Goal: Use online tool/utility: Utilize a website feature to perform a specific function

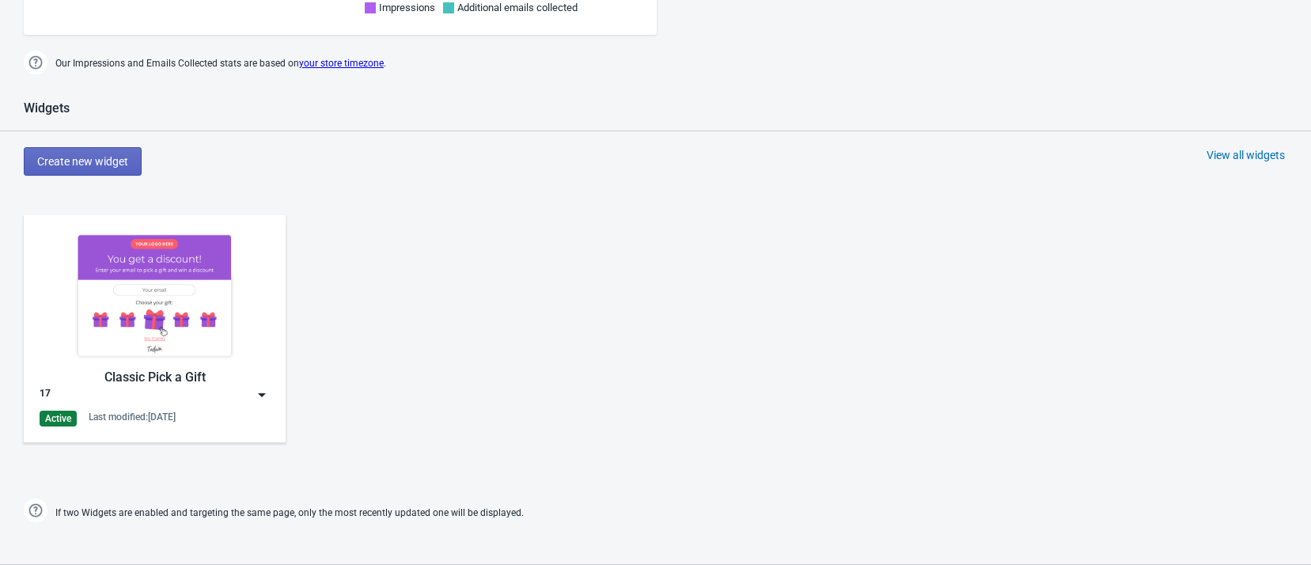
scroll to position [475, 0]
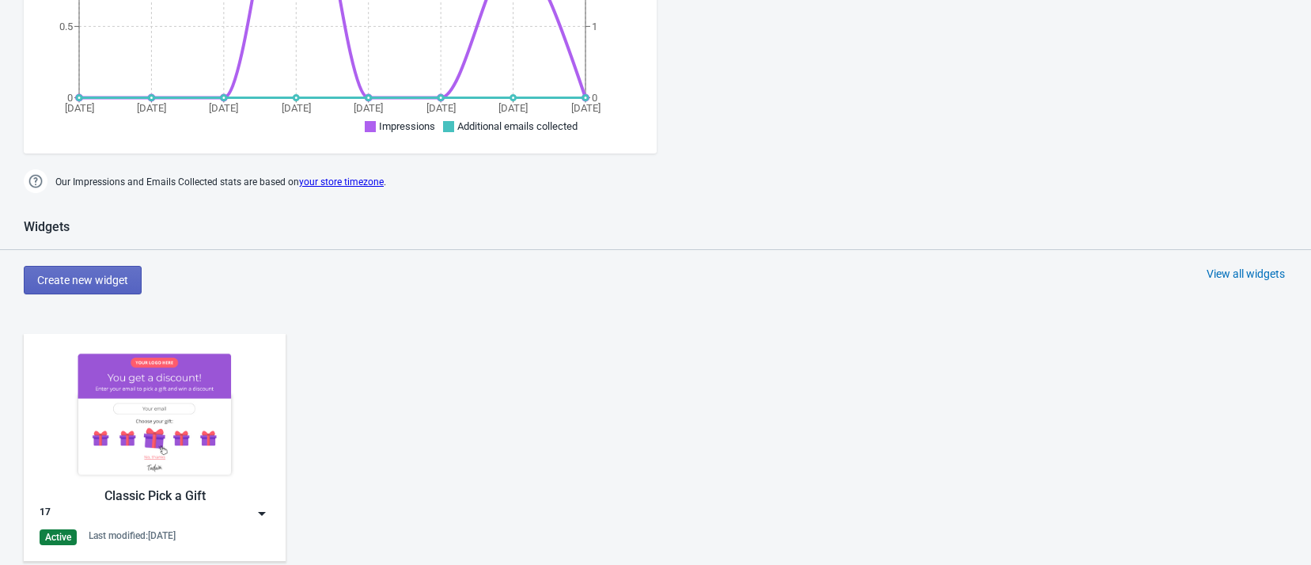
click at [126, 387] on img at bounding box center [155, 414] width 230 height 129
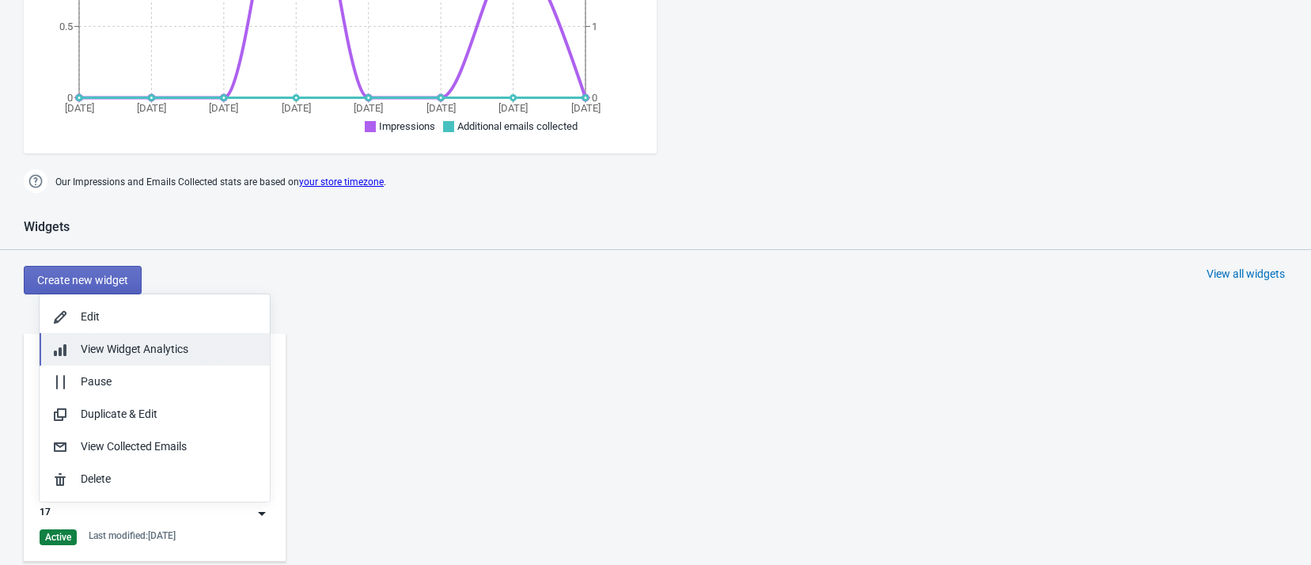
click at [143, 350] on span "View Widget Analytics" at bounding box center [135, 349] width 108 height 13
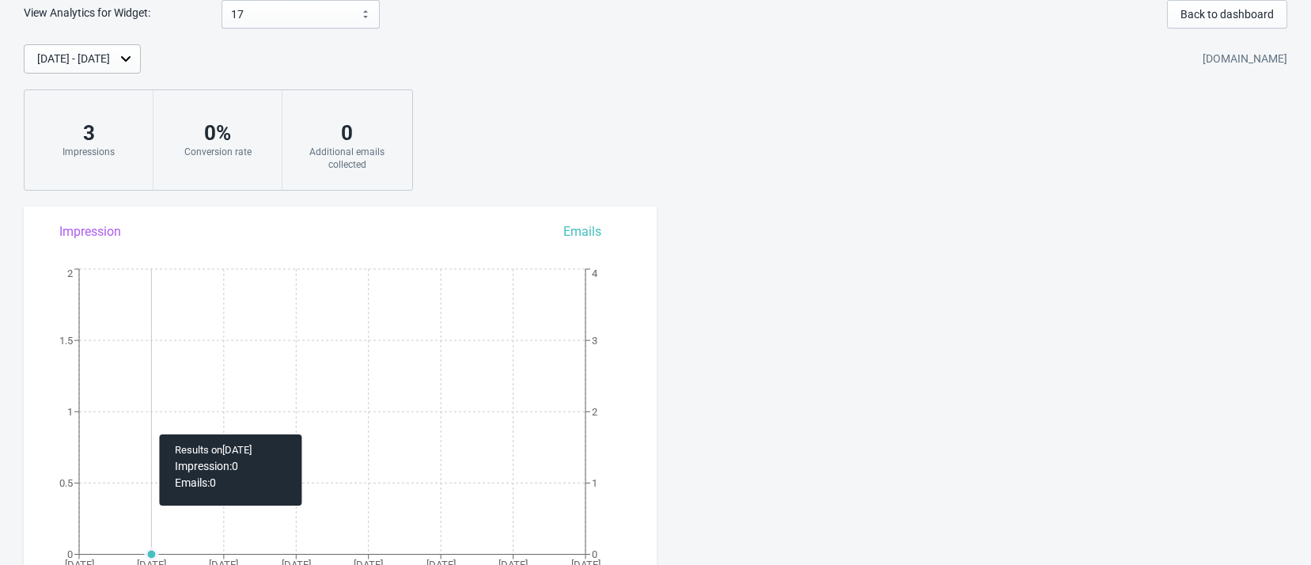
scroll to position [103, 0]
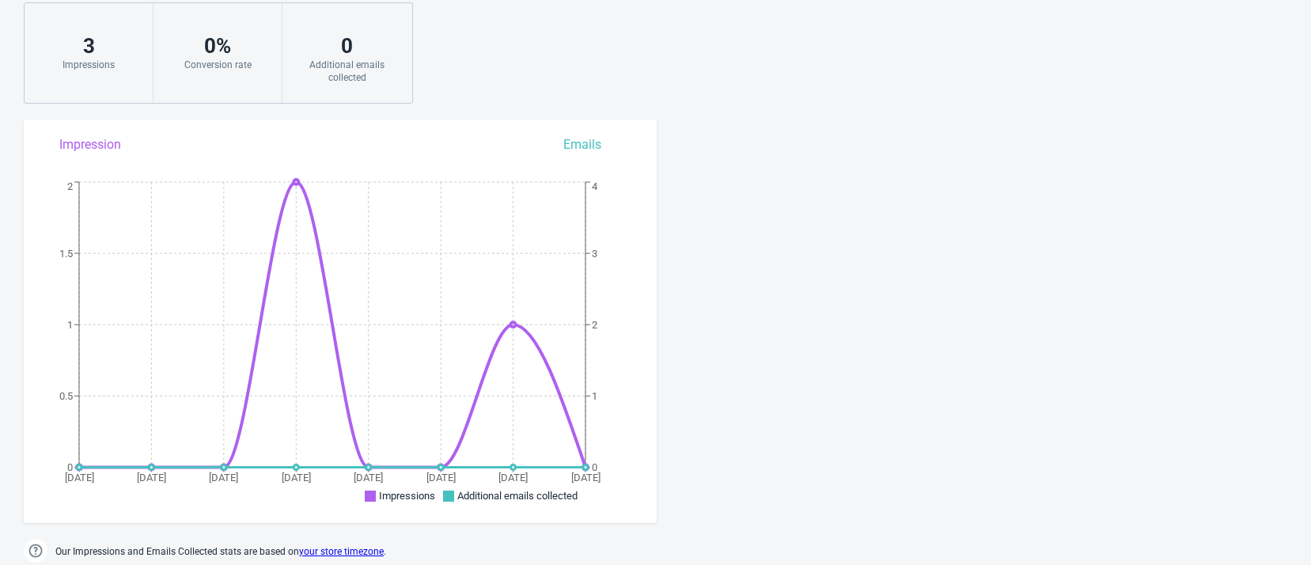
click at [99, 64] on div "Impressions" at bounding box center [88, 65] width 97 height 13
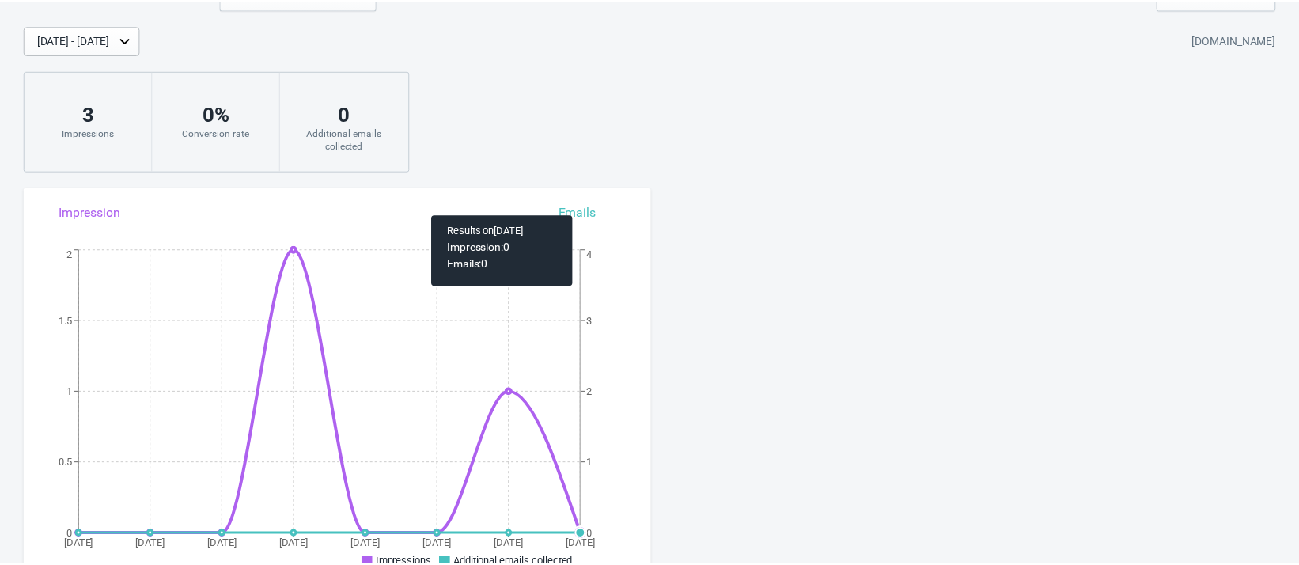
scroll to position [0, 0]
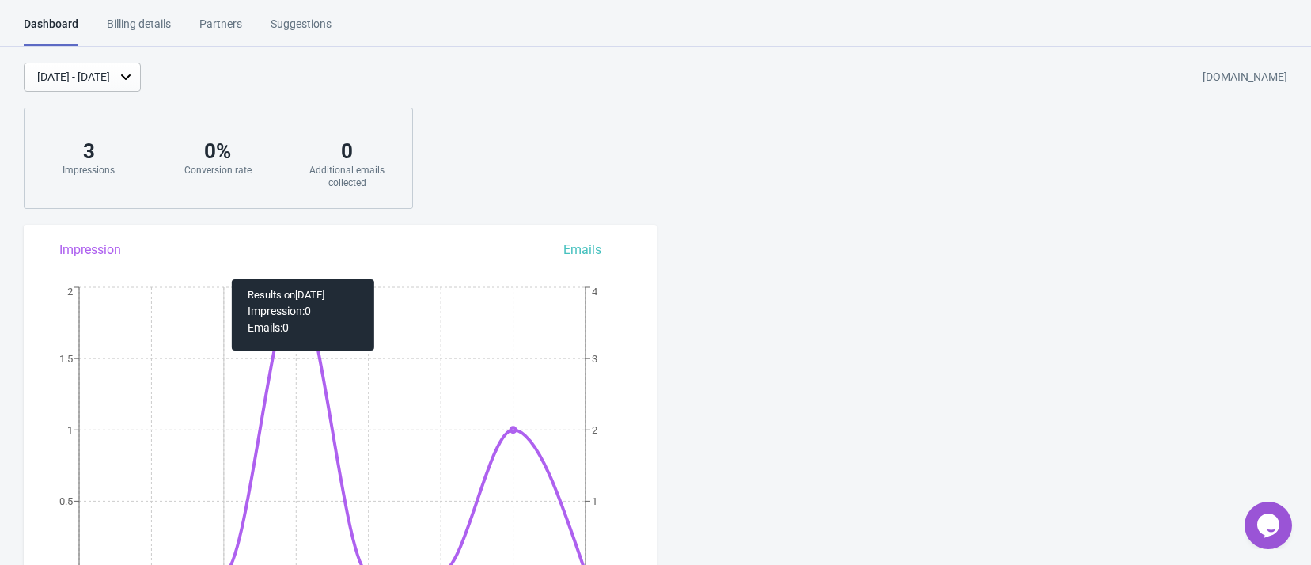
scroll to position [593, 0]
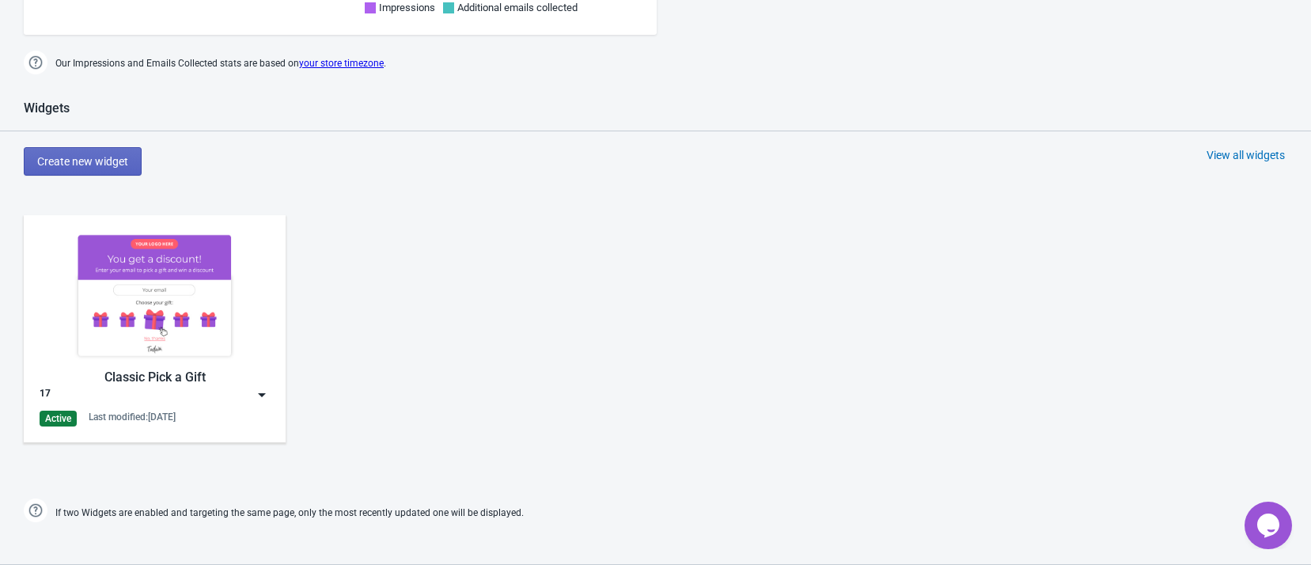
click at [236, 389] on div "17" at bounding box center [155, 395] width 230 height 16
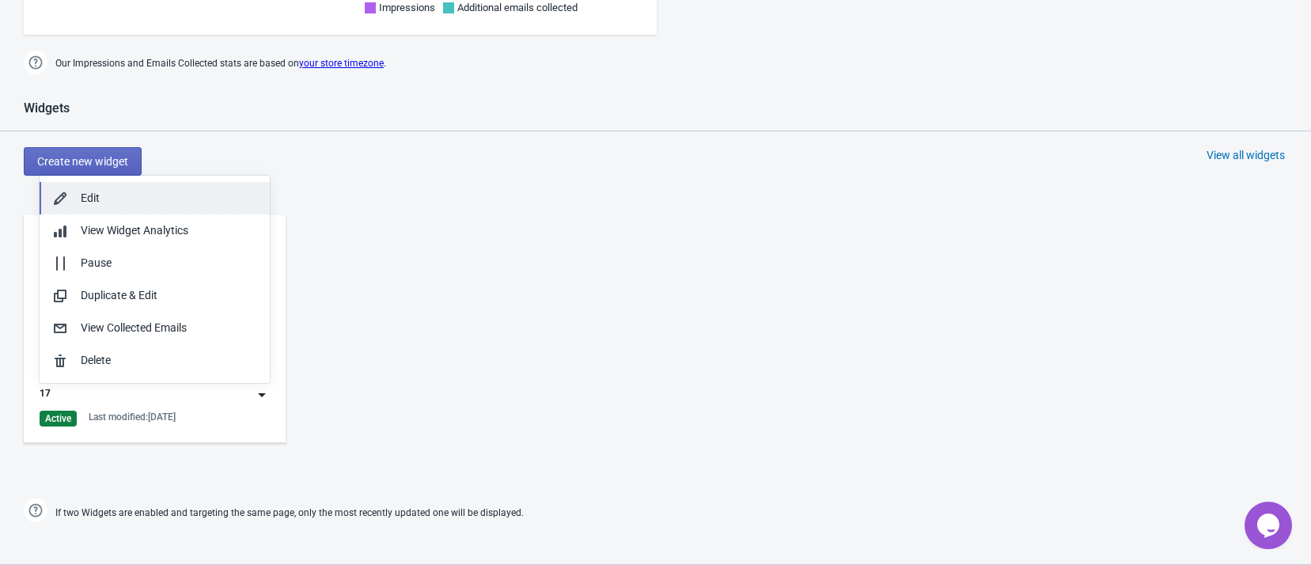
click at [136, 205] on div "Edit" at bounding box center [169, 198] width 176 height 17
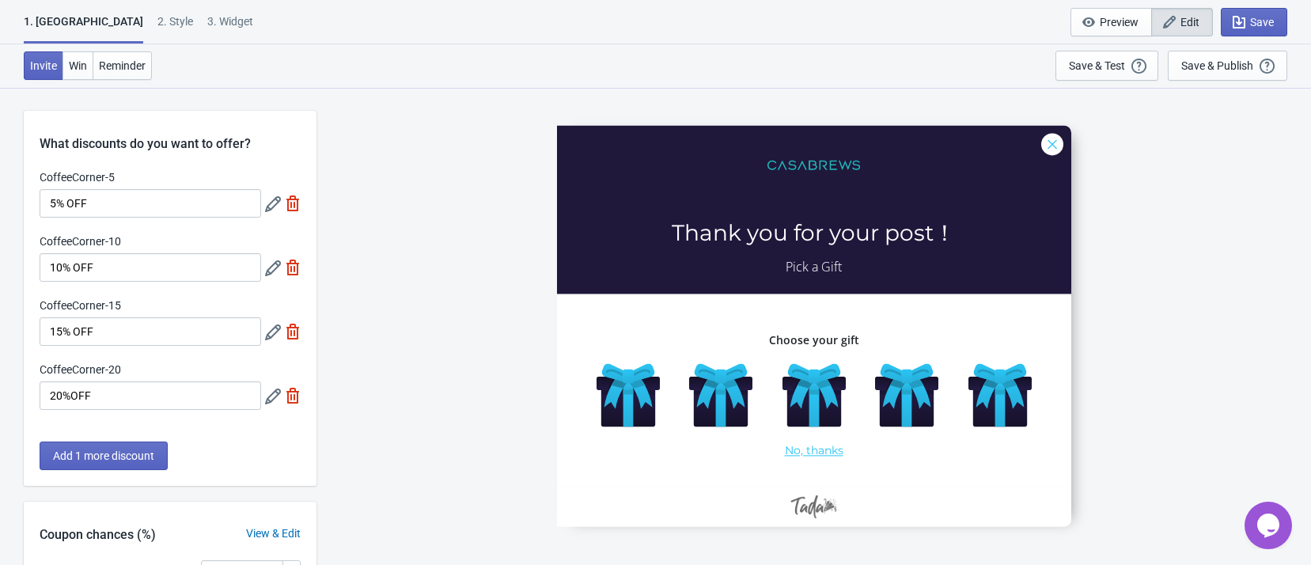
click at [207, 24] on div "3. Widget" at bounding box center [230, 27] width 46 height 28
select select "specificURL"
select select "left"
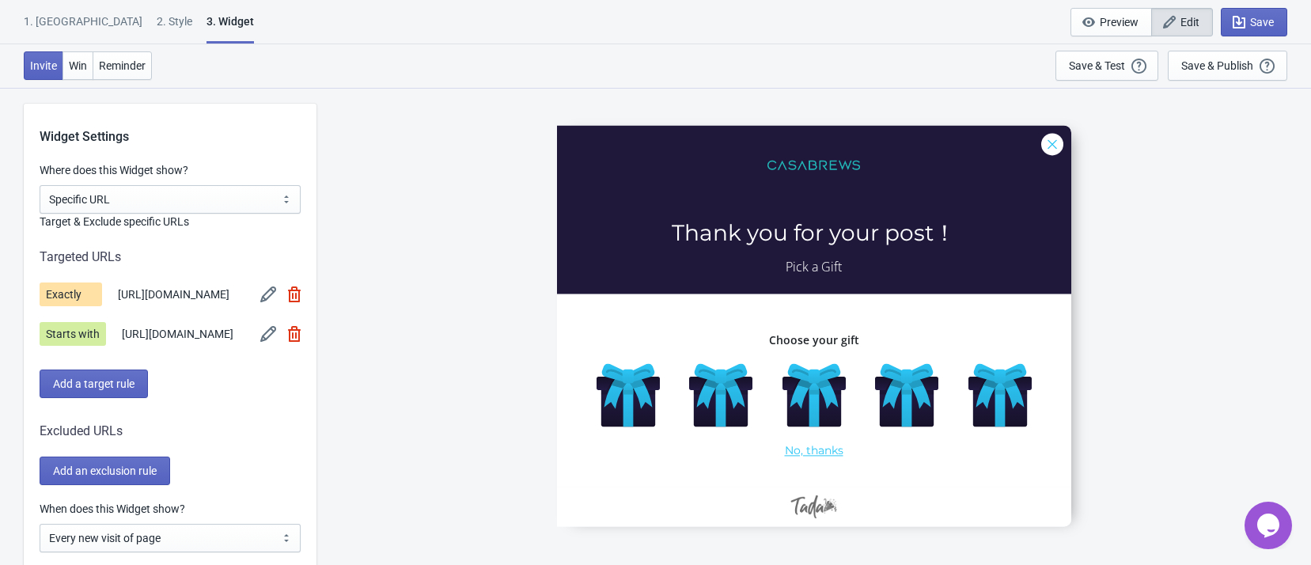
scroll to position [1187, 0]
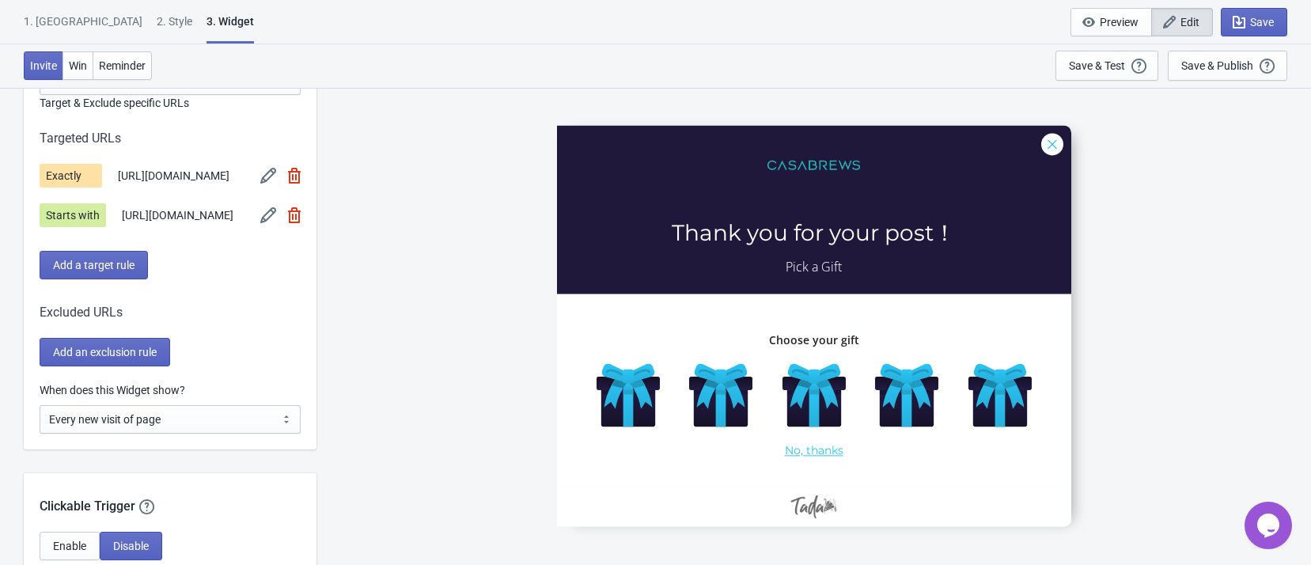
click at [402, 324] on div "CoffeeCorner-5 Thank you for your post！ Pick a Gift Choose your gift No, thanks" at bounding box center [813, 325] width 979 height 477
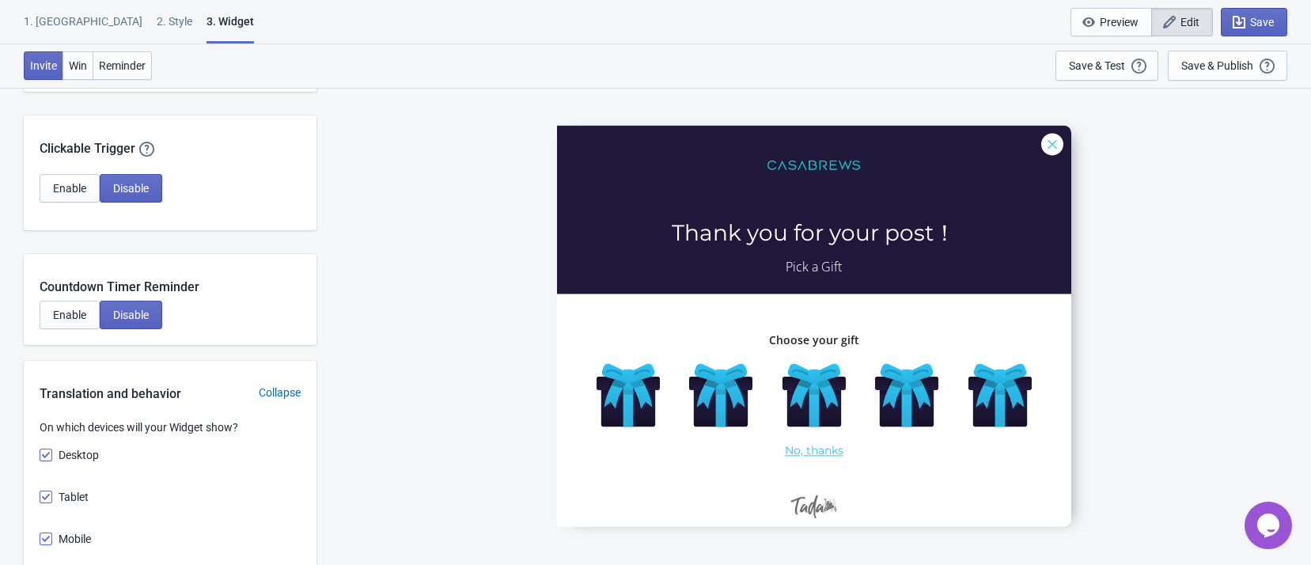
scroll to position [1780, 0]
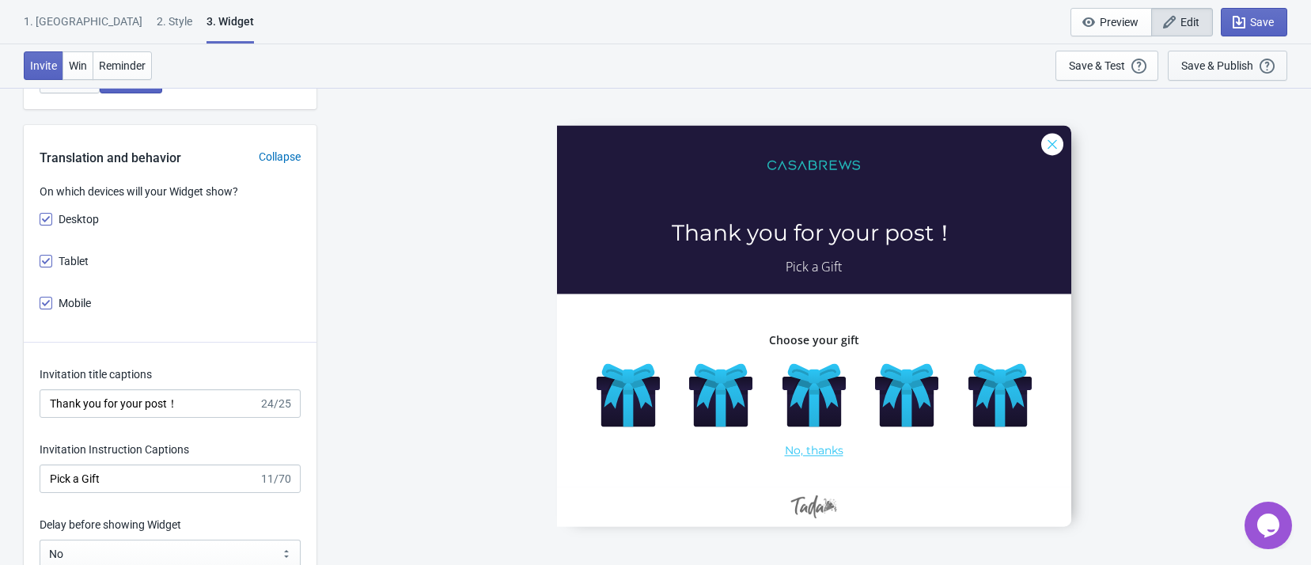
click at [1195, 75] on button "Save & Publish This option will save your Widget so that it will be visible to …" at bounding box center [1227, 66] width 119 height 30
